Goal: Task Accomplishment & Management: Complete application form

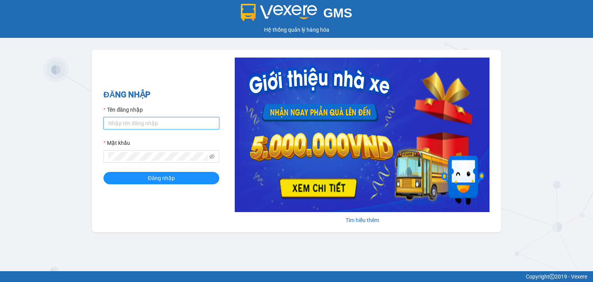
click at [142, 127] on input "Tên đăng nhập" at bounding box center [161, 123] width 116 height 12
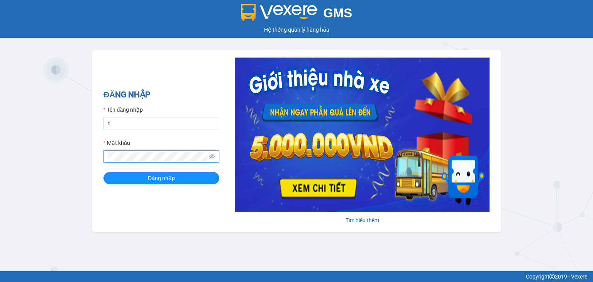
click at [103, 172] on button "Đăng nhập" at bounding box center [161, 178] width 116 height 12
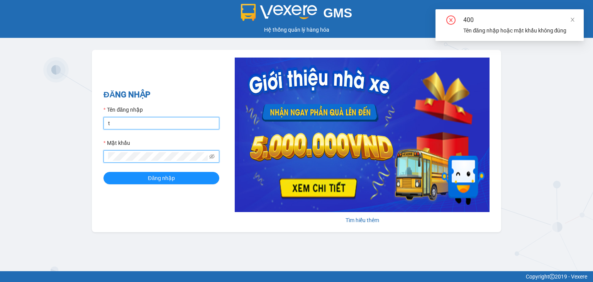
click at [138, 124] on input "t" at bounding box center [161, 123] width 116 height 12
type input "tich.rangdongbus"
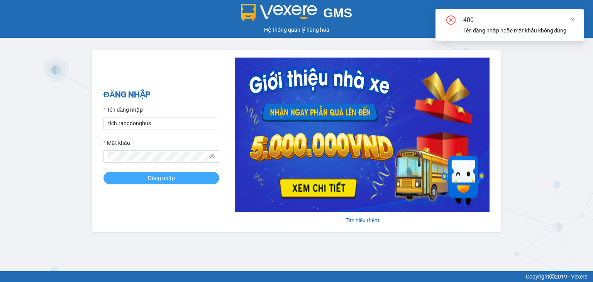
click at [154, 177] on span "Đăng nhập" at bounding box center [161, 178] width 27 height 8
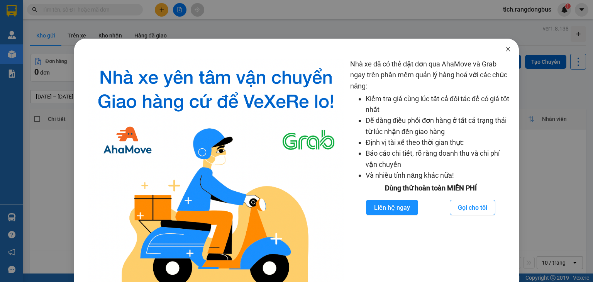
click at [505, 50] on icon "close" at bounding box center [508, 49] width 6 height 6
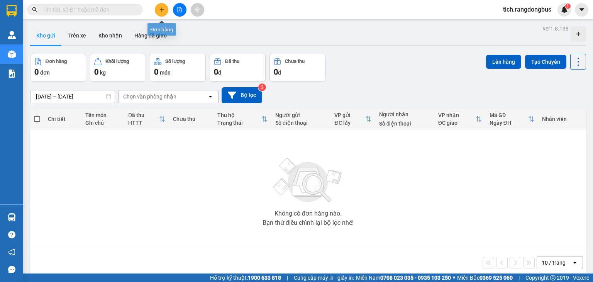
click at [165, 12] on button at bounding box center [162, 10] width 14 height 14
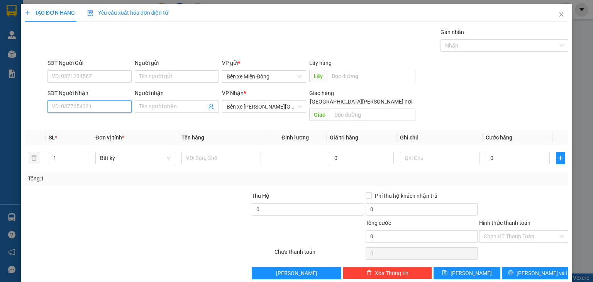
click at [111, 110] on input "SĐT Người Nhận" at bounding box center [89, 106] width 84 height 12
click at [103, 120] on div "0938263627 - CÔ HUỆ" at bounding box center [88, 121] width 74 height 8
type input "0938263627"
type input "CÔ HUỆ"
type input "80.000"
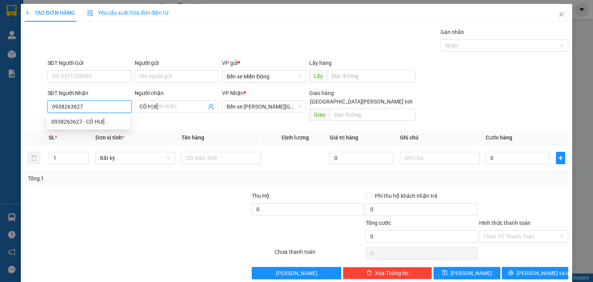
type input "80.000"
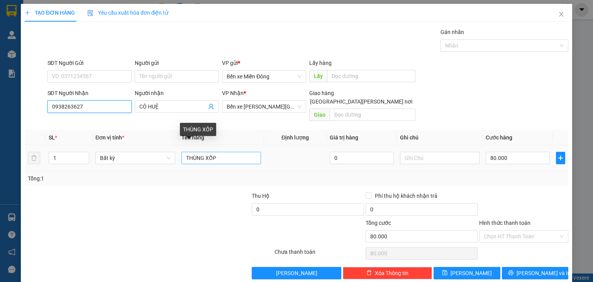
type input "0938263627"
click at [221, 152] on input "THÙNG XỐP" at bounding box center [220, 158] width 79 height 12
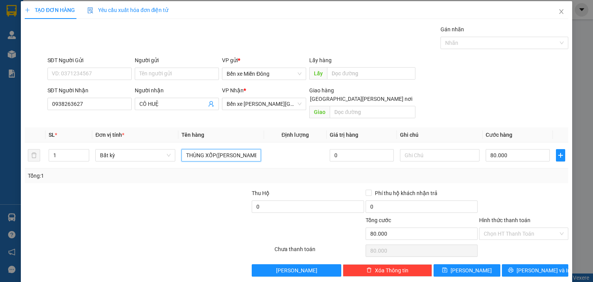
scroll to position [3, 0]
type input "THÙNG XỐP(vinh thu)"
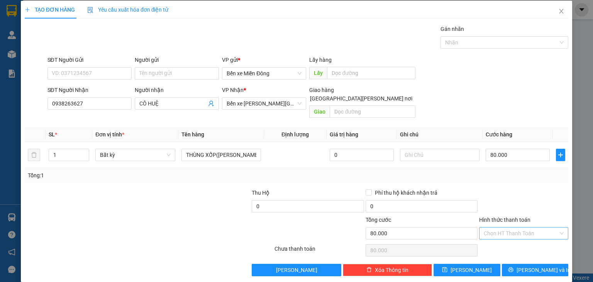
click at [532, 227] on input "Hình thức thanh toán" at bounding box center [520, 233] width 74 height 12
click at [501, 241] on div "Tại văn phòng" at bounding box center [518, 239] width 79 height 8
type input "0"
click at [468, 265] on span "Lưu" at bounding box center [470, 269] width 41 height 8
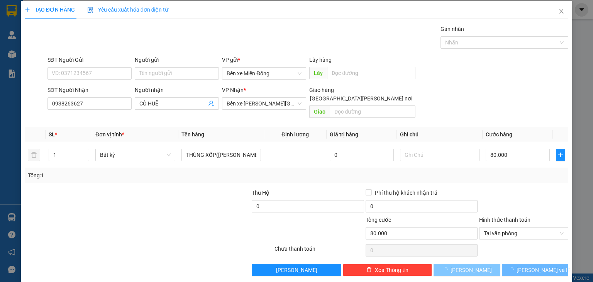
type input "0"
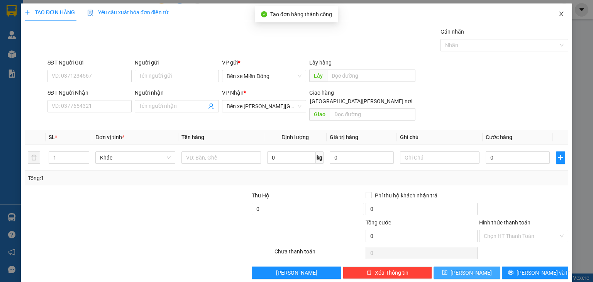
scroll to position [0, 0]
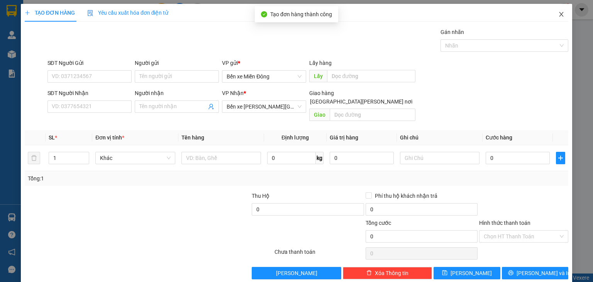
click at [558, 16] on icon "close" at bounding box center [561, 14] width 6 height 6
